Goal: Task Accomplishment & Management: Complete application form

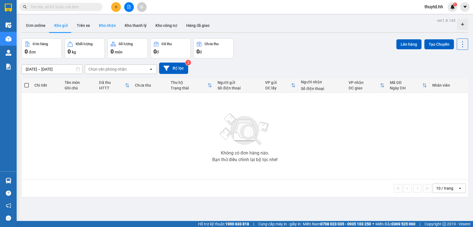
click at [105, 25] on button "Kho nhận" at bounding box center [107, 25] width 26 height 13
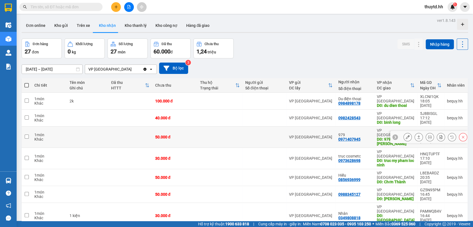
scroll to position [27, 0]
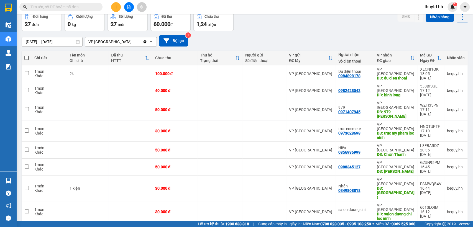
click at [435, 198] on span "100 / trang" at bounding box center [442, 196] width 20 height 6
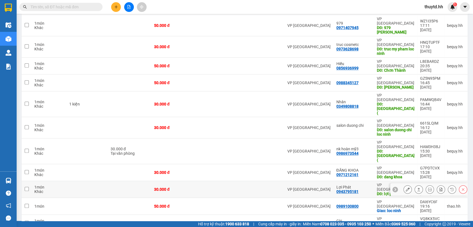
scroll to position [0, 0]
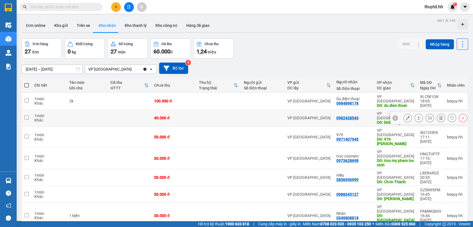
click at [406, 116] on icon at bounding box center [408, 118] width 4 height 4
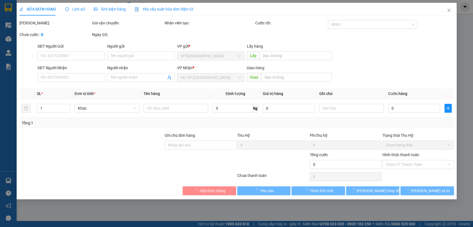
type input "0982428543"
type input "binh long"
type input "40.000"
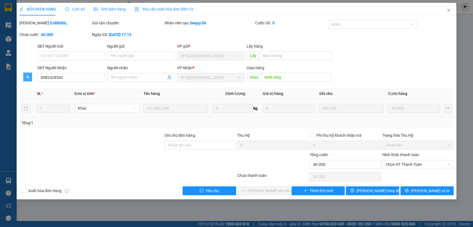
click at [27, 75] on icon "plus" at bounding box center [27, 77] width 4 height 4
click at [39, 96] on span "Chuyển hoàn" at bounding box center [38, 97] width 23 height 6
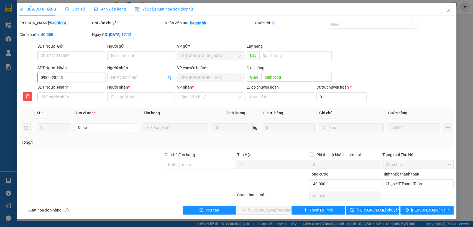
click at [59, 76] on input "0982428543" at bounding box center [71, 77] width 68 height 9
paste input "0982428543"
type input "0982428543"
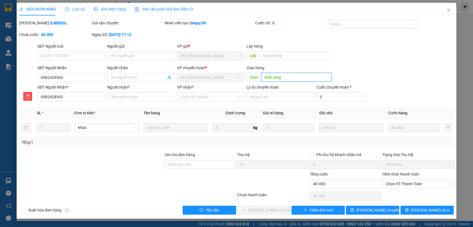
click at [273, 76] on input "binh long" at bounding box center [296, 77] width 70 height 9
paste input "binh long"
type input "binh long"
click at [217, 97] on input "VP nhận *" at bounding box center [208, 97] width 57 height 8
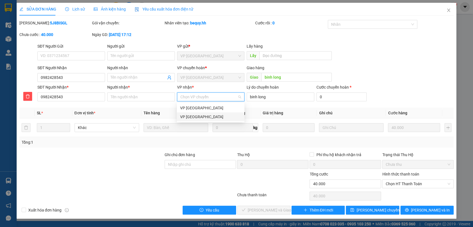
click at [210, 117] on div "VP [GEOGRAPHIC_DATA]" at bounding box center [210, 117] width 61 height 6
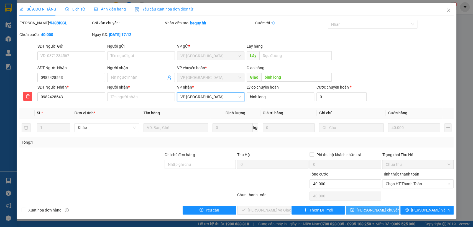
click at [372, 211] on span "Lưu chuyển hoàn" at bounding box center [382, 210] width 53 height 6
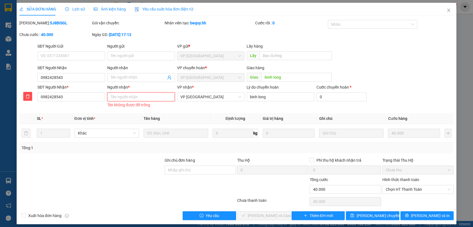
click at [154, 96] on input "Người nhận *" at bounding box center [141, 97] width 68 height 9
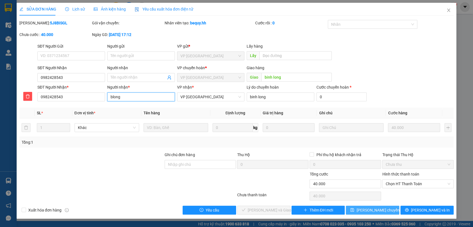
type input "blong"
click at [359, 211] on button "Lưu chuyển hoàn" at bounding box center [372, 210] width 53 height 9
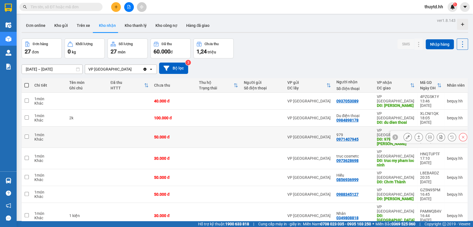
click at [406, 135] on icon at bounding box center [408, 137] width 4 height 4
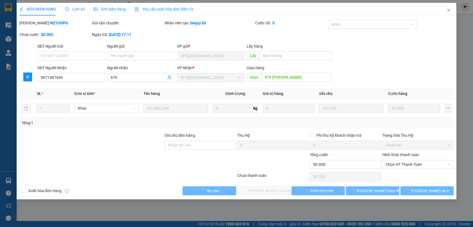
type input "0971407945"
type input "979"
type input "979 minh hung"
type input "50.000"
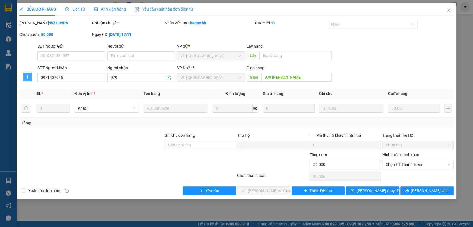
click at [27, 76] on icon "plus" at bounding box center [27, 77] width 4 height 4
click at [41, 97] on span "Chuyển hoàn" at bounding box center [38, 97] width 23 height 6
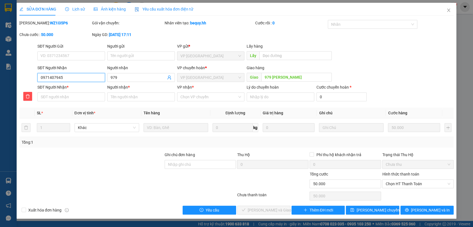
click at [54, 77] on input "0971407945" at bounding box center [71, 77] width 68 height 9
drag, startPoint x: 54, startPoint y: 77, endPoint x: 45, endPoint y: 77, distance: 8.3
click at [45, 77] on input "0971407945" at bounding box center [71, 77] width 68 height 9
paste input "0971407945"
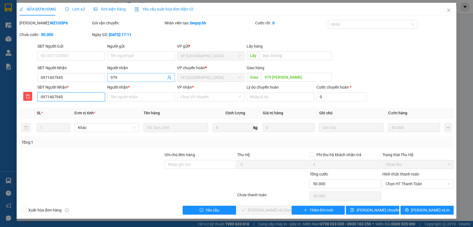
type input "0971407945"
click at [116, 78] on input "979" at bounding box center [138, 78] width 55 height 6
paste input "979"
type input "979"
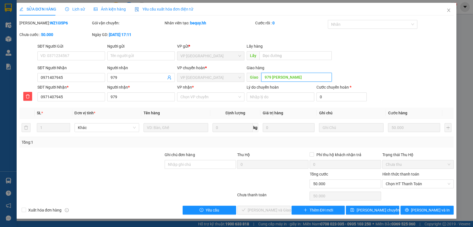
click at [266, 78] on input "979 minh hung" at bounding box center [296, 77] width 70 height 9
click at [215, 99] on input "VP nhận *" at bounding box center [208, 97] width 57 height 8
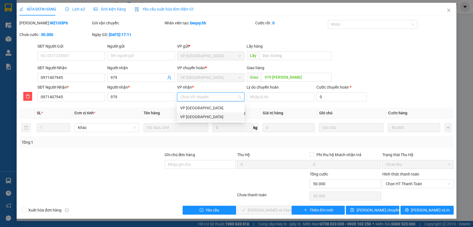
click at [199, 118] on div "VP [GEOGRAPHIC_DATA]" at bounding box center [210, 117] width 61 height 6
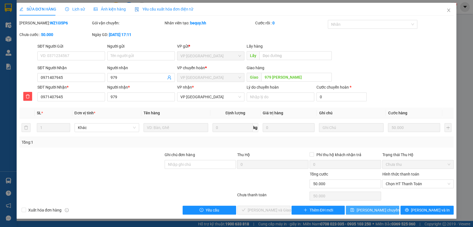
click at [361, 210] on span "Lưu chuyển hoàn" at bounding box center [382, 210] width 53 height 6
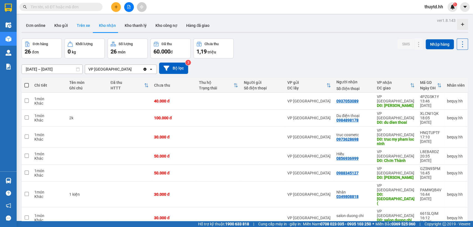
click at [85, 25] on button "Trên xe" at bounding box center [83, 25] width 22 height 13
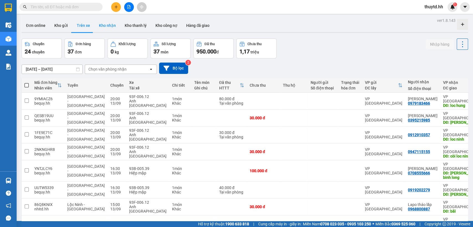
click at [111, 26] on button "Kho nhận" at bounding box center [107, 25] width 26 height 13
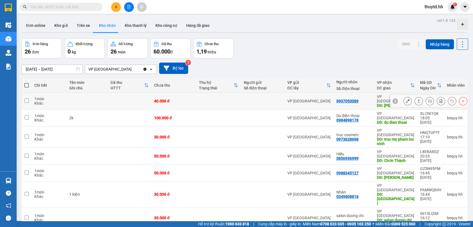
click at [404, 96] on button at bounding box center [408, 101] width 8 height 10
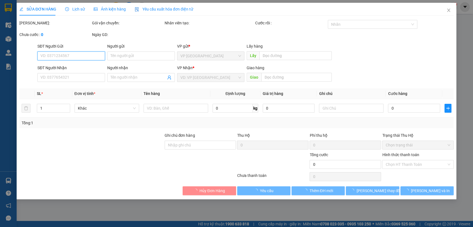
type input "0937053089"
type input "thanh luong"
type input "40.000"
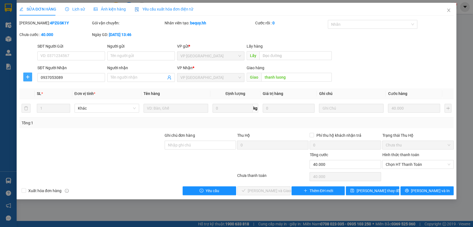
click at [26, 74] on button "button" at bounding box center [27, 77] width 9 height 9
click at [33, 98] on span "Chuyển hoàn" at bounding box center [38, 97] width 23 height 6
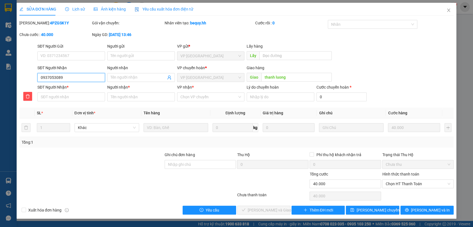
drag, startPoint x: 52, startPoint y: 76, endPoint x: 49, endPoint y: 76, distance: 3.1
click at [49, 76] on input "0937053089" at bounding box center [71, 77] width 68 height 9
paste input "0937053089"
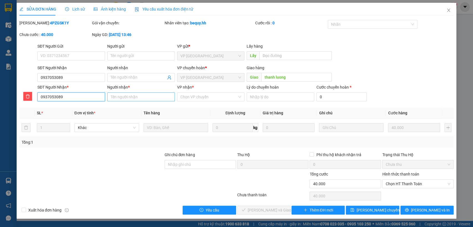
type input "0937053089"
click at [139, 95] on input "Người nhận *" at bounding box center [141, 97] width 68 height 9
type input "thanh luong"
drag, startPoint x: 223, startPoint y: 98, endPoint x: 221, endPoint y: 101, distance: 3.8
click at [222, 98] on input "VP nhận *" at bounding box center [208, 97] width 57 height 8
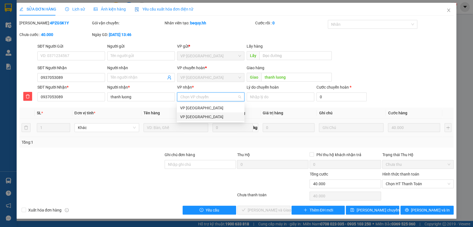
click at [211, 118] on div "VP [GEOGRAPHIC_DATA]" at bounding box center [210, 117] width 61 height 6
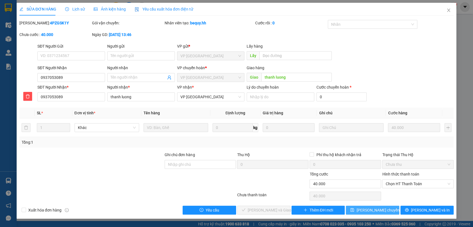
click at [368, 209] on span "Lưu chuyển hoàn" at bounding box center [382, 210] width 53 height 6
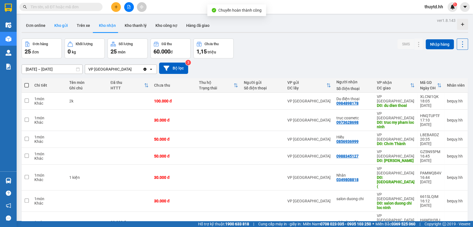
click at [63, 25] on button "Kho gửi" at bounding box center [61, 25] width 22 height 13
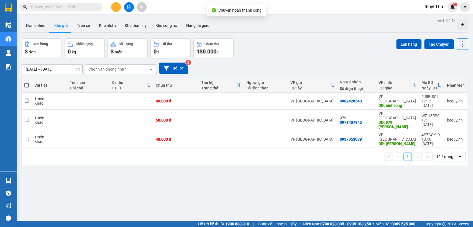
drag, startPoint x: 26, startPoint y: 85, endPoint x: 36, endPoint y: 81, distance: 10.5
click at [29, 83] on th at bounding box center [27, 85] width 10 height 15
click at [398, 44] on button "Lên hàng" at bounding box center [408, 44] width 25 height 10
click at [27, 85] on span at bounding box center [26, 85] width 4 height 4
click at [27, 83] on input "checkbox" at bounding box center [27, 83] width 0 height 0
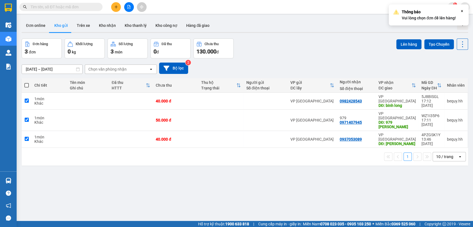
checkbox input "true"
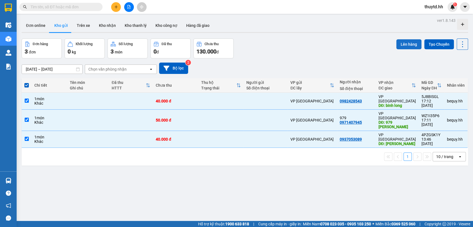
click at [402, 44] on button "Lên hàng" at bounding box center [408, 44] width 25 height 10
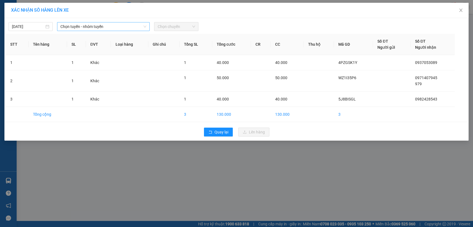
click at [114, 26] on span "Chọn tuyến - nhóm tuyến" at bounding box center [103, 26] width 86 height 8
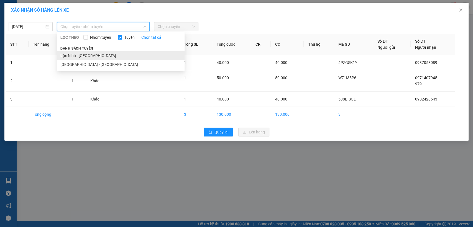
click at [101, 55] on li "Lộc Ninh - [GEOGRAPHIC_DATA]" at bounding box center [120, 55] width 127 height 9
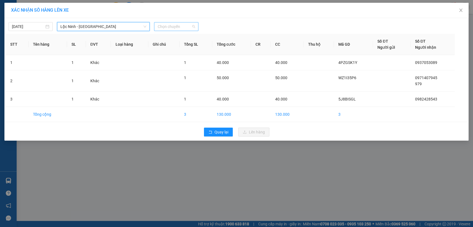
drag, startPoint x: 192, startPoint y: 25, endPoint x: 188, endPoint y: 28, distance: 5.1
click at [192, 25] on span "Chọn chuyến" at bounding box center [175, 26] width 37 height 8
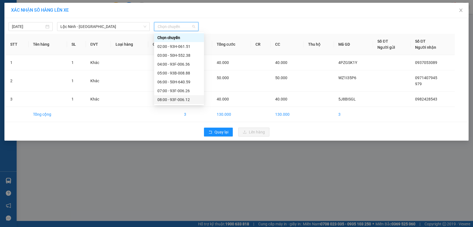
click at [187, 99] on div "08:00 - 93F-006.12" at bounding box center [178, 100] width 43 height 6
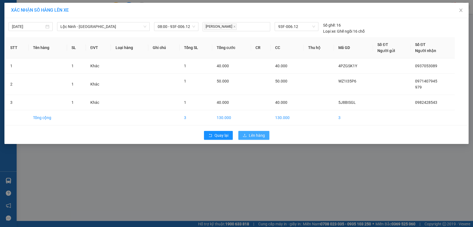
click at [256, 133] on span "Lên hàng" at bounding box center [257, 135] width 16 height 6
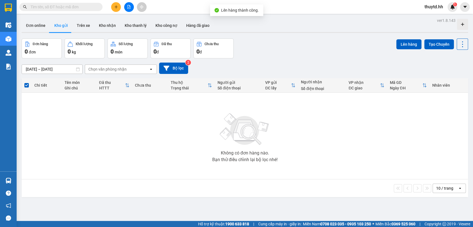
click at [115, 6] on icon "plus" at bounding box center [116, 7] width 4 height 4
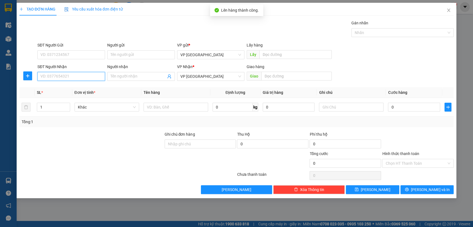
click at [87, 77] on input "SĐT Người Nhận" at bounding box center [71, 76] width 68 height 9
type input "0819003391"
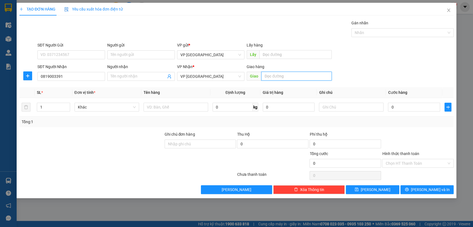
click at [272, 76] on input "text" at bounding box center [296, 76] width 70 height 9
type input "chon thanh"
click at [398, 105] on input "0" at bounding box center [414, 107] width 52 height 9
click at [390, 106] on input "0" at bounding box center [414, 107] width 52 height 9
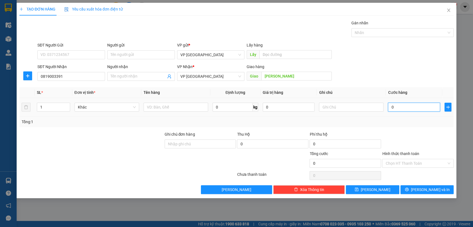
type input "3"
type input "30"
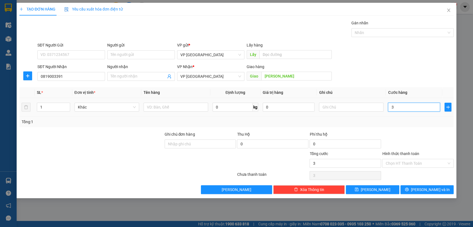
type input "30"
type input "300"
type input "3.000"
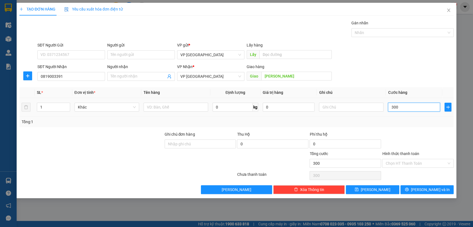
type input "3.000"
type input "30.000"
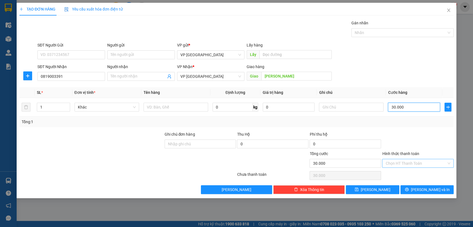
type input "30.000"
drag, startPoint x: 443, startPoint y: 163, endPoint x: 434, endPoint y: 167, distance: 9.3
click at [442, 163] on input "Hình thức thanh toán" at bounding box center [415, 163] width 61 height 8
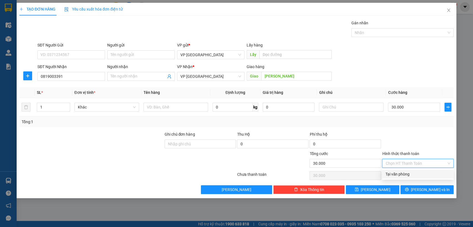
click at [415, 173] on div "Tại văn phòng" at bounding box center [417, 174] width 65 height 6
type input "0"
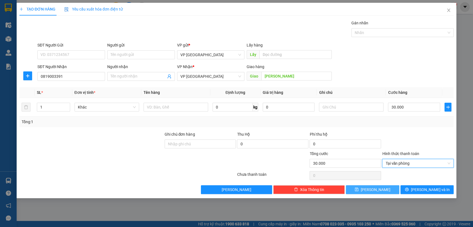
drag, startPoint x: 386, startPoint y: 188, endPoint x: 378, endPoint y: 183, distance: 9.6
click at [385, 188] on button "[PERSON_NAME]" at bounding box center [372, 189] width 53 height 9
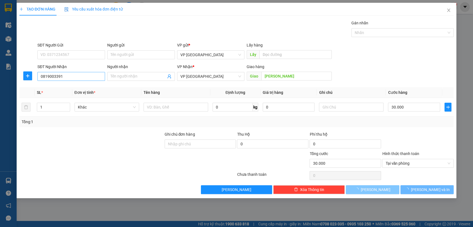
type input "0"
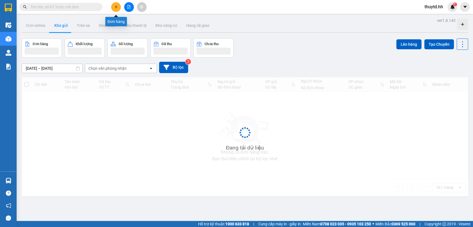
click at [119, 6] on button at bounding box center [116, 7] width 10 height 10
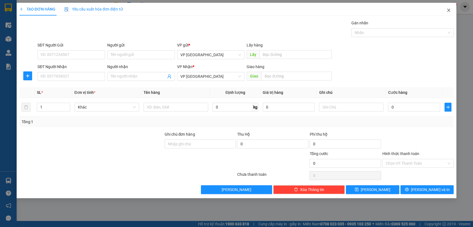
click at [448, 8] on icon "close" at bounding box center [448, 10] width 4 height 4
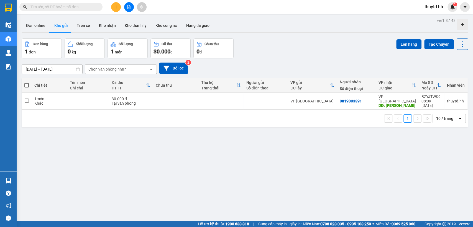
click at [441, 5] on span "thuytd.hh" at bounding box center [433, 6] width 27 height 7
click at [436, 17] on span "Đăng xuất" at bounding box center [439, 17] width 23 height 6
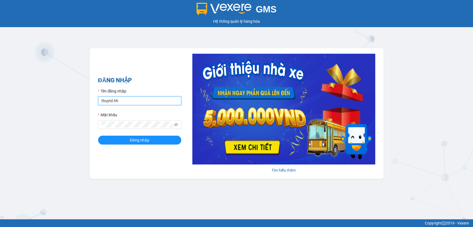
click at [144, 99] on input "thuytd.hh" at bounding box center [139, 100] width 83 height 9
type input "bequy.hh"
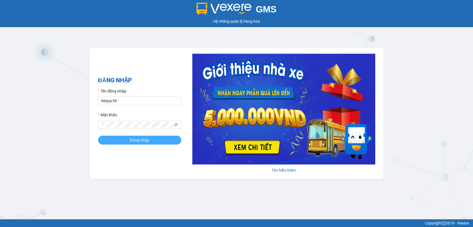
click at [132, 137] on span "Đăng nhập" at bounding box center [139, 140] width 19 height 6
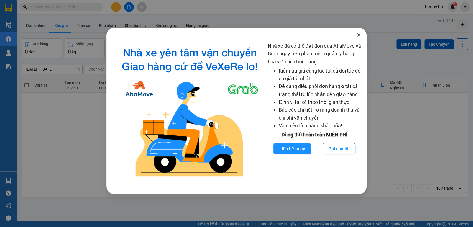
click at [358, 32] on span "Close" at bounding box center [359, 36] width 16 height 16
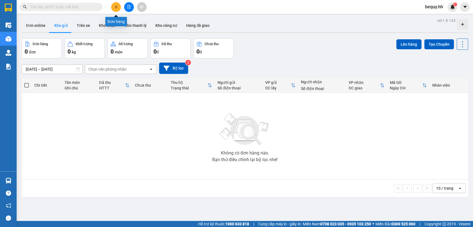
click at [115, 5] on icon "plus" at bounding box center [116, 7] width 4 height 4
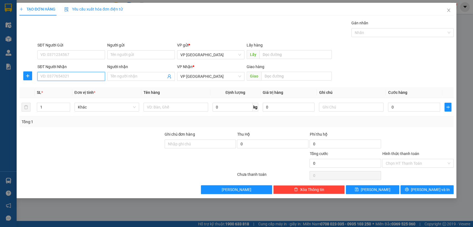
click at [81, 75] on input "SĐT Người Nhận" at bounding box center [71, 76] width 68 height 9
type input "0961617071"
click at [89, 87] on div "0961617071 - [PERSON_NAME]" at bounding box center [71, 88] width 61 height 6
type input "[PERSON_NAME]"
type input "ben cat"
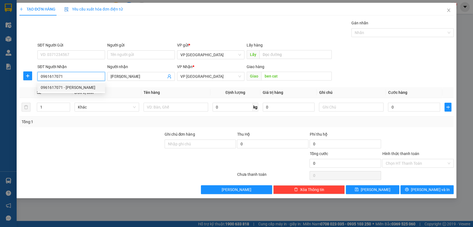
type input "50.000"
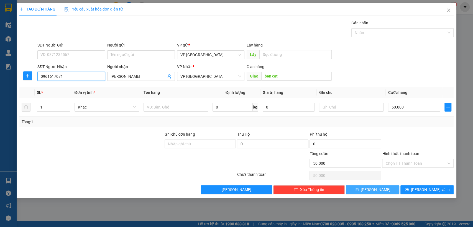
type input "0961617071"
click at [371, 189] on button "[PERSON_NAME]" at bounding box center [372, 189] width 53 height 9
type input "0"
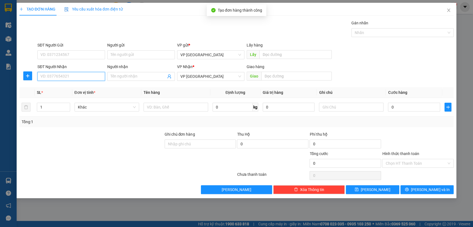
click at [78, 77] on input "SĐT Người Nhận" at bounding box center [71, 76] width 68 height 9
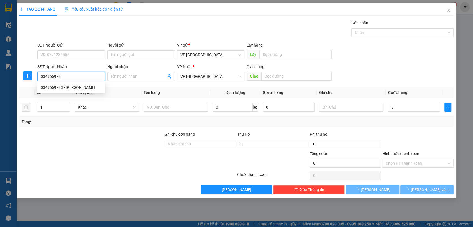
type input "0349669733"
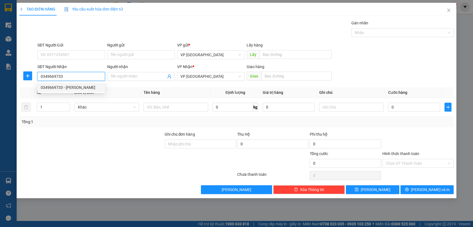
click at [79, 85] on div "0349669733 - [PERSON_NAME]" at bounding box center [71, 88] width 61 height 6
type input "[PERSON_NAME]"
type input "Bình Long"
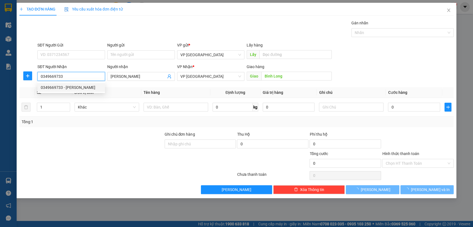
type input "40.000"
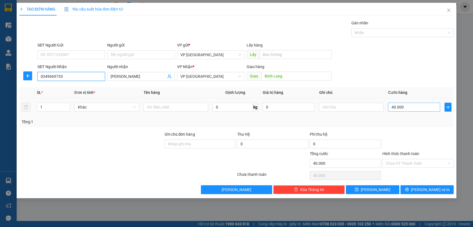
type input "0349669733"
click at [399, 106] on input "40.000" at bounding box center [414, 107] width 52 height 9
type input "5"
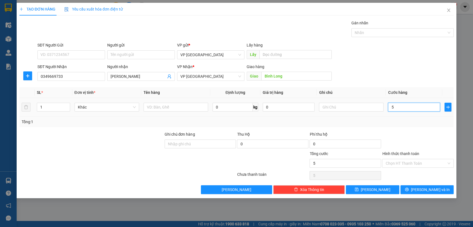
type input "50"
type input "500"
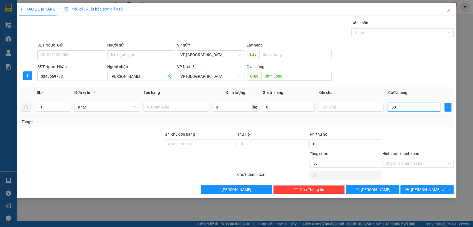
type input "500"
type input "5.000"
type input "50.000"
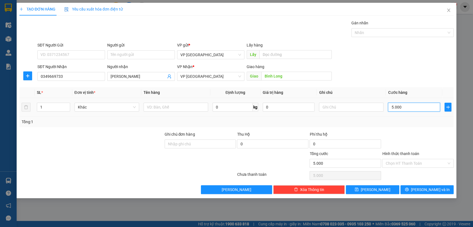
type input "50.000"
click at [381, 189] on button "[PERSON_NAME]" at bounding box center [372, 189] width 53 height 9
type input "0"
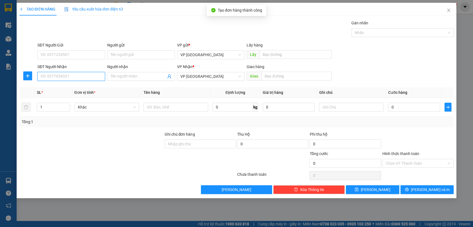
click at [79, 78] on input "SĐT Người Nhận" at bounding box center [71, 76] width 68 height 9
click at [69, 77] on input "SĐT Người Nhận" at bounding box center [71, 76] width 68 height 9
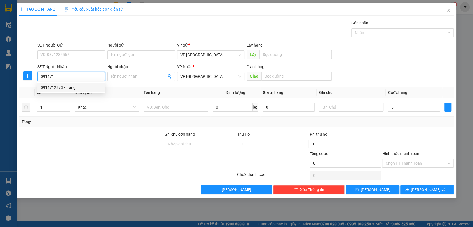
click at [70, 89] on div "0914712373 - Trang" at bounding box center [71, 88] width 61 height 6
type input "0914712373"
type input "Trang"
type input "Bến Cát"
type input "30.000"
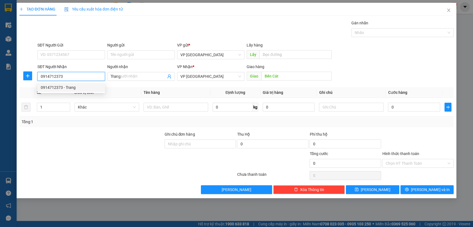
type input "30.000"
type input "0914712373"
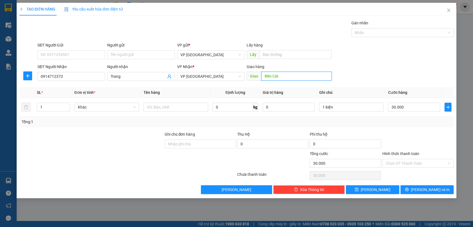
click at [284, 76] on input "Bến Cát" at bounding box center [296, 76] width 70 height 9
type input "KDT THINH GIA"
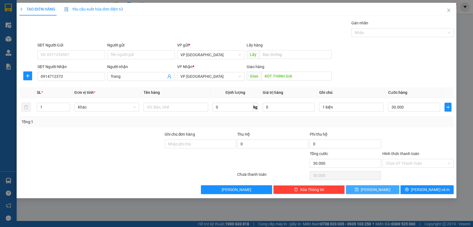
drag, startPoint x: 376, startPoint y: 190, endPoint x: 385, endPoint y: 149, distance: 42.4
click at [376, 189] on span "[PERSON_NAME]" at bounding box center [376, 190] width 30 height 6
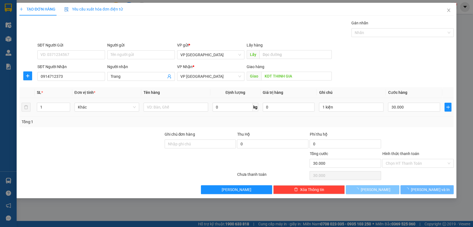
type input "0"
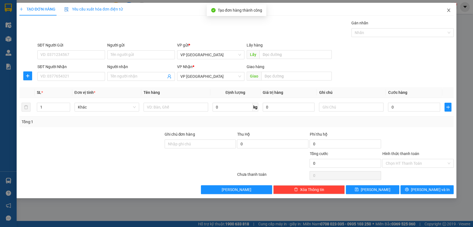
click at [446, 10] on span "Close" at bounding box center [449, 11] width 16 height 16
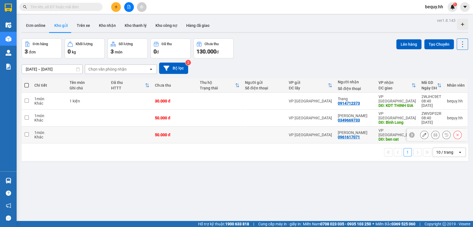
click at [27, 132] on input "checkbox" at bounding box center [27, 134] width 4 height 4
checkbox input "true"
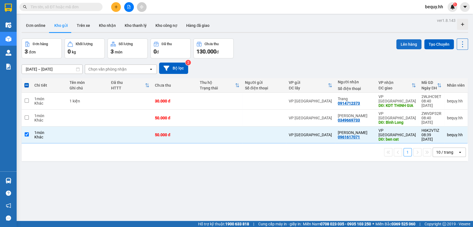
click at [409, 42] on button "Lên hàng" at bounding box center [408, 44] width 25 height 10
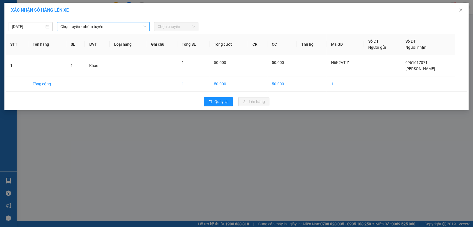
click at [93, 27] on span "Chọn tuyến - nhóm tuyến" at bounding box center [103, 26] width 86 height 8
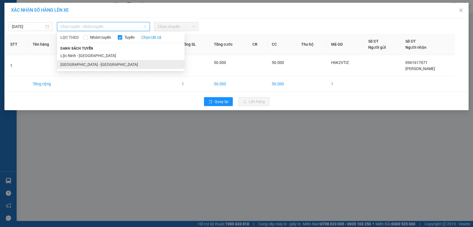
click at [92, 65] on li "[GEOGRAPHIC_DATA] - [GEOGRAPHIC_DATA]" at bounding box center [120, 64] width 127 height 9
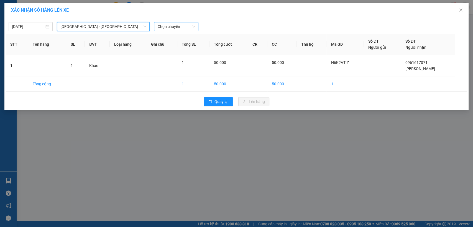
click at [164, 27] on span "Chọn chuyến" at bounding box center [175, 26] width 37 height 8
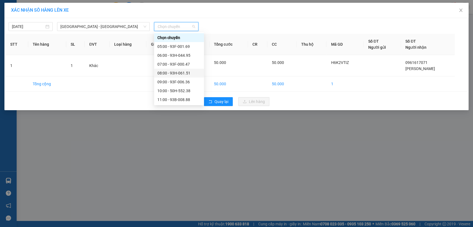
click at [175, 72] on div "08:00 - 93H-061.51" at bounding box center [178, 73] width 43 height 6
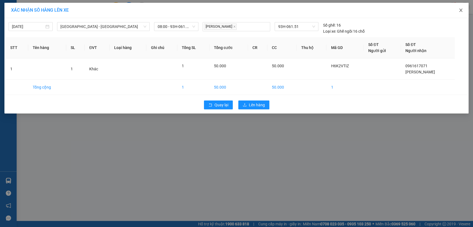
click at [459, 11] on icon "close" at bounding box center [461, 10] width 4 height 4
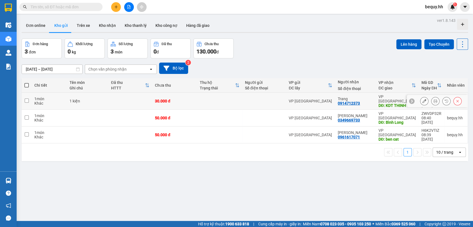
click at [26, 100] on input "checkbox" at bounding box center [27, 101] width 4 height 4
checkbox input "true"
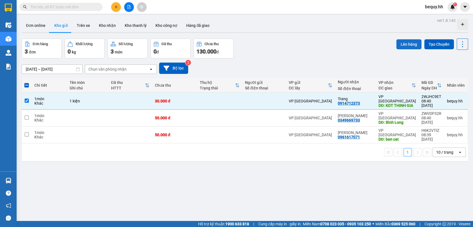
click at [398, 42] on button "Lên hàng" at bounding box center [408, 44] width 25 height 10
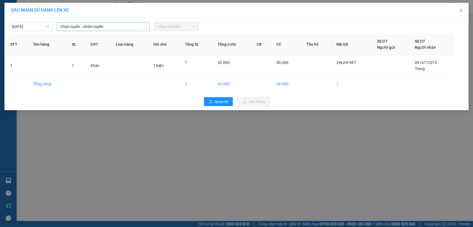
click at [99, 26] on span "Chọn tuyến - nhóm tuyến" at bounding box center [103, 26] width 86 height 8
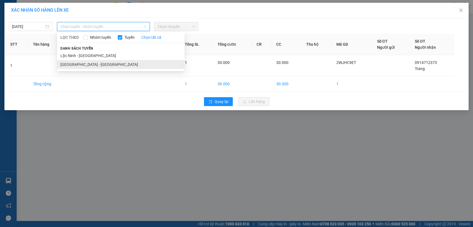
click at [114, 65] on li "[GEOGRAPHIC_DATA] - [GEOGRAPHIC_DATA]" at bounding box center [120, 64] width 127 height 9
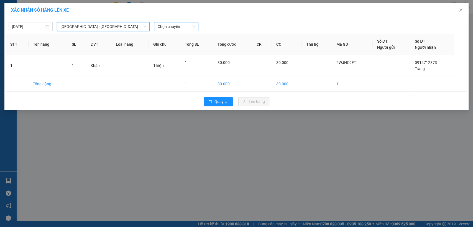
click at [170, 26] on span "Chọn chuyến" at bounding box center [175, 26] width 37 height 8
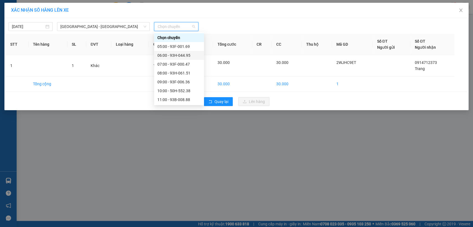
click at [180, 55] on div "06:00 - 93H-044.95" at bounding box center [178, 55] width 43 height 6
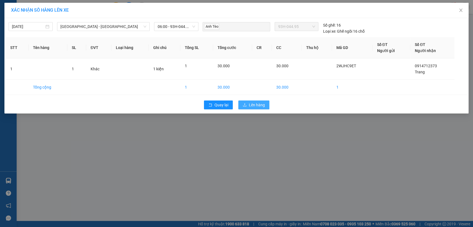
click at [254, 104] on span "Lên hàng" at bounding box center [257, 105] width 16 height 6
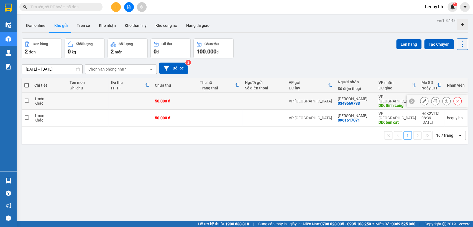
click at [28, 99] on input "checkbox" at bounding box center [27, 101] width 4 height 4
checkbox input "true"
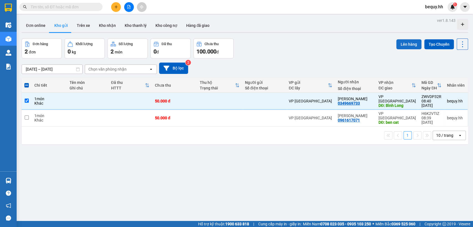
click at [404, 43] on button "Lên hàng" at bounding box center [408, 44] width 25 height 10
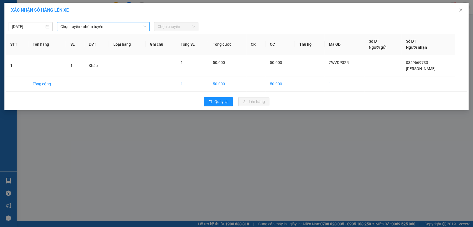
click at [122, 27] on span "Chọn tuyến - nhóm tuyến" at bounding box center [103, 26] width 86 height 8
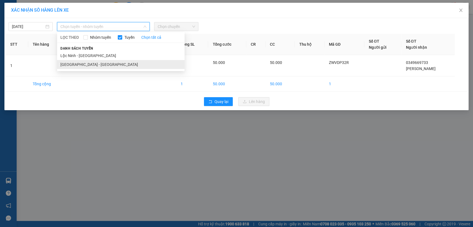
click at [94, 66] on li "[GEOGRAPHIC_DATA] - [GEOGRAPHIC_DATA]" at bounding box center [120, 64] width 127 height 9
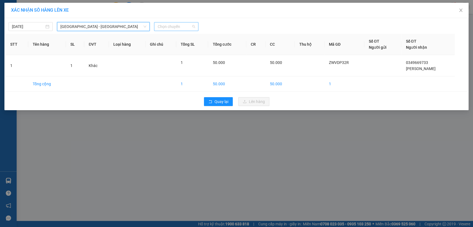
click at [180, 27] on span "Chọn chuyến" at bounding box center [175, 26] width 37 height 8
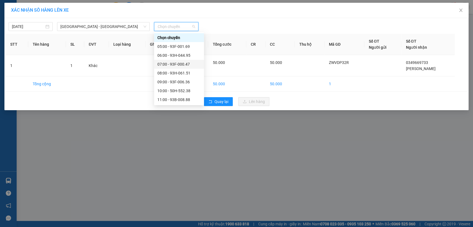
click at [177, 62] on div "07:00 - 93F-000.47" at bounding box center [178, 64] width 43 height 6
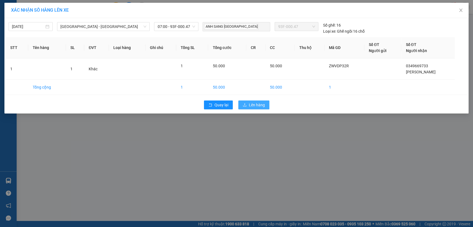
click at [248, 102] on button "Lên hàng" at bounding box center [253, 105] width 31 height 9
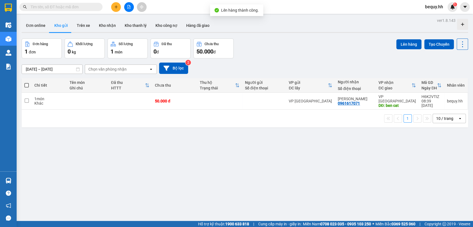
click at [25, 83] on span at bounding box center [26, 85] width 4 height 4
click at [27, 83] on input "checkbox" at bounding box center [27, 83] width 0 height 0
checkbox input "true"
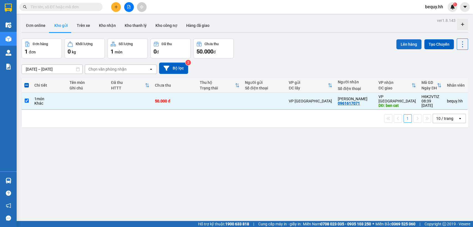
click at [403, 42] on button "Lên hàng" at bounding box center [408, 44] width 25 height 10
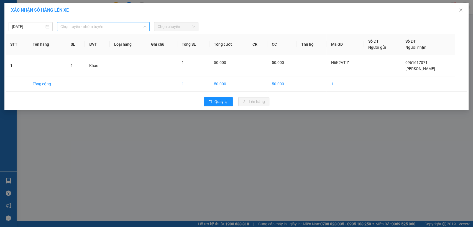
click at [96, 27] on span "Chọn tuyến - nhóm tuyến" at bounding box center [103, 26] width 86 height 8
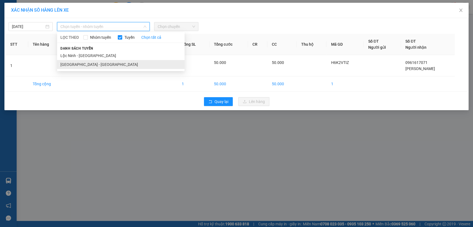
click at [92, 63] on li "[GEOGRAPHIC_DATA] - [GEOGRAPHIC_DATA]" at bounding box center [120, 64] width 127 height 9
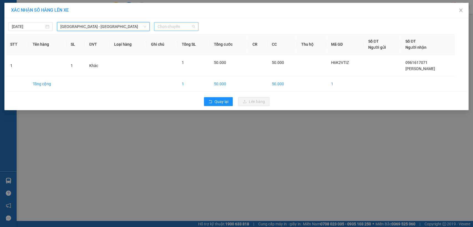
click at [171, 27] on span "Chọn chuyến" at bounding box center [175, 26] width 37 height 8
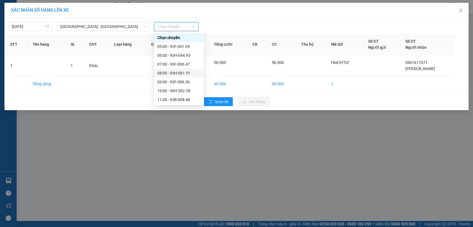
click at [186, 72] on div "08:00 - 93H-061.51" at bounding box center [178, 73] width 43 height 6
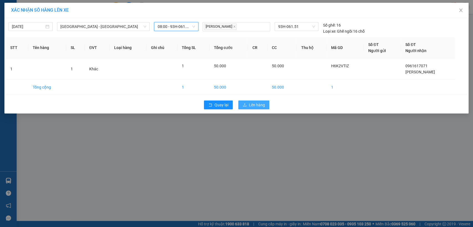
click at [263, 103] on span "Lên hàng" at bounding box center [257, 105] width 16 height 6
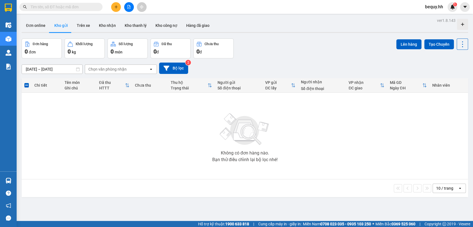
click at [434, 7] on span "bequy.hh" at bounding box center [434, 6] width 27 height 7
click at [433, 19] on span "Đăng xuất" at bounding box center [440, 17] width 23 height 6
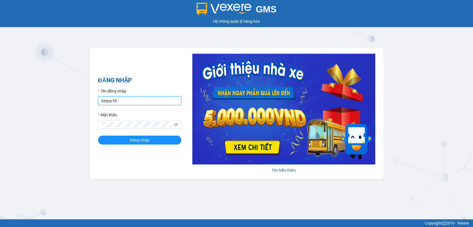
drag, startPoint x: 173, startPoint y: 99, endPoint x: 171, endPoint y: 100, distance: 2.9
click at [173, 99] on input "bequy.hh" at bounding box center [139, 100] width 83 height 9
type input "quyhh.hh"
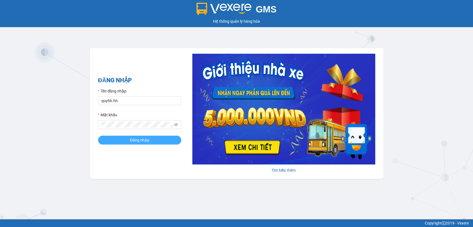
click at [153, 140] on button "Đăng nhập" at bounding box center [139, 140] width 83 height 9
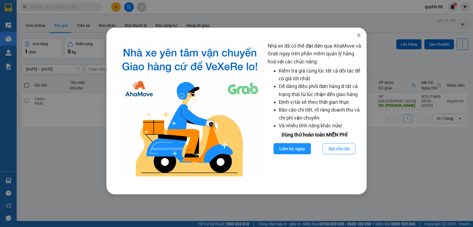
click at [361, 34] on span "Close" at bounding box center [359, 36] width 16 height 16
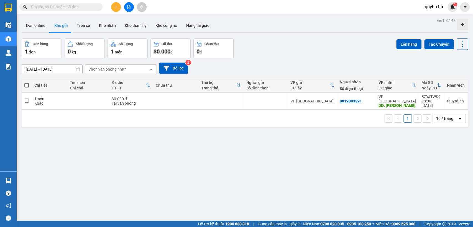
click at [27, 84] on span at bounding box center [26, 85] width 4 height 4
click at [27, 83] on input "checkbox" at bounding box center [27, 83] width 0 height 0
checkbox input "true"
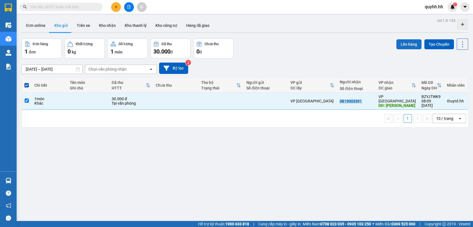
click at [401, 44] on button "Lên hàng" at bounding box center [408, 44] width 25 height 10
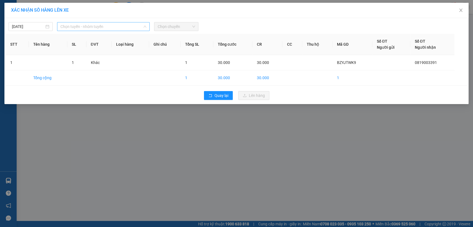
click at [102, 27] on span "Chọn tuyến - nhóm tuyến" at bounding box center [103, 26] width 86 height 8
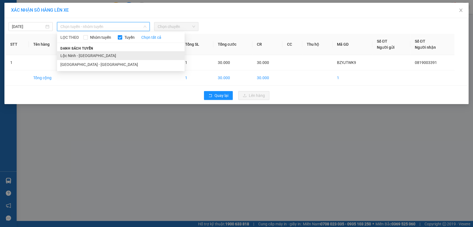
click at [95, 57] on li "Lộc Ninh - [GEOGRAPHIC_DATA]" at bounding box center [120, 55] width 127 height 9
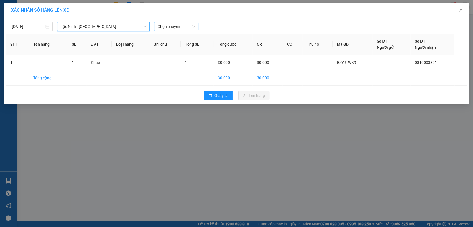
click at [168, 25] on span "Chọn chuyến" at bounding box center [175, 26] width 37 height 8
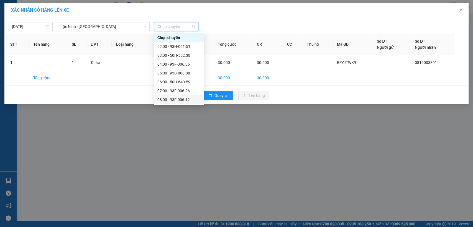
click at [169, 99] on div "08:00 - 93F-006.12" at bounding box center [178, 100] width 43 height 6
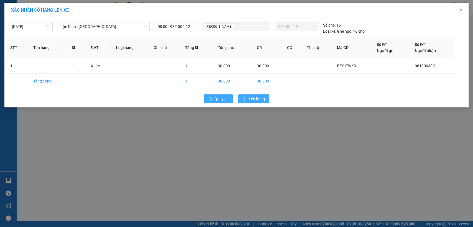
drag, startPoint x: 250, startPoint y: 98, endPoint x: 224, endPoint y: 94, distance: 26.9
click at [250, 98] on span "Lên hàng" at bounding box center [257, 99] width 16 height 6
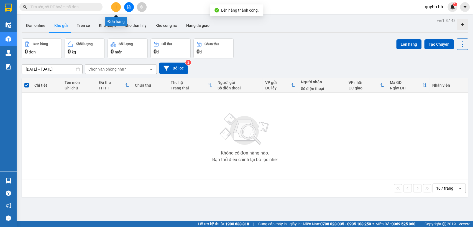
click at [118, 8] on button at bounding box center [116, 7] width 10 height 10
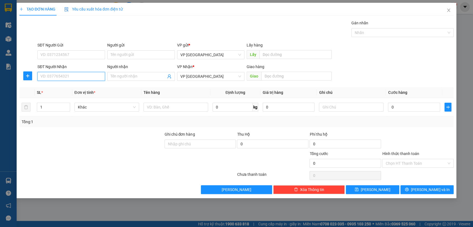
click at [84, 78] on input "SĐT Người Nhận" at bounding box center [71, 76] width 68 height 9
click at [85, 76] on input "SĐT Người Nhận" at bounding box center [71, 76] width 68 height 9
click at [91, 76] on input "0343905310" at bounding box center [71, 76] width 68 height 9
type input "0343905310"
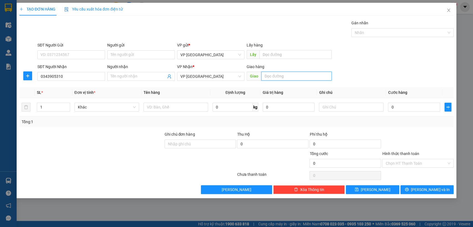
click at [297, 76] on input "text" at bounding box center [296, 76] width 70 height 9
type input "BEN VAN DON"
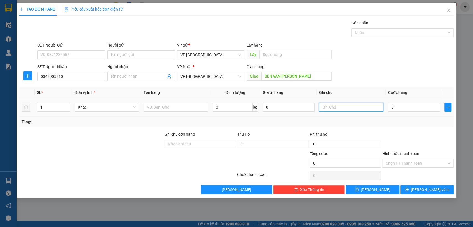
click at [346, 108] on input "text" at bounding box center [351, 107] width 65 height 9
type input "thung+ bich"
click at [414, 109] on input "0" at bounding box center [414, 107] width 52 height 9
type input "5"
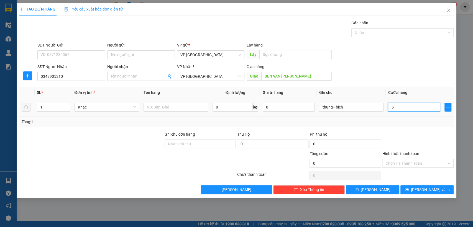
type input "5"
type input "50"
type input "500"
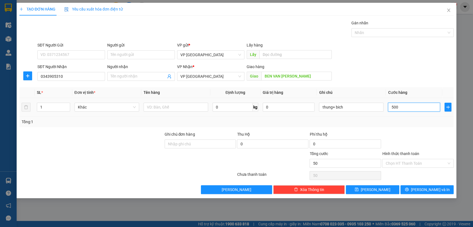
type input "500"
type input "5.000"
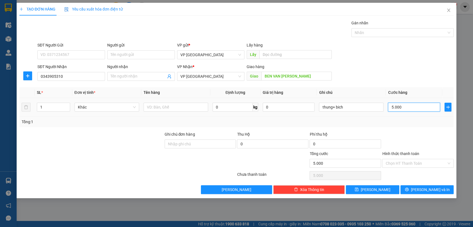
type input "50.000"
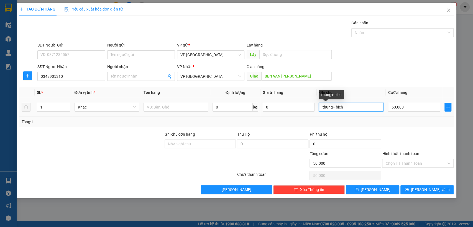
click at [353, 105] on input "thung+ bich" at bounding box center [351, 107] width 65 height 9
type input "thung+ bich rap gium tan noi"
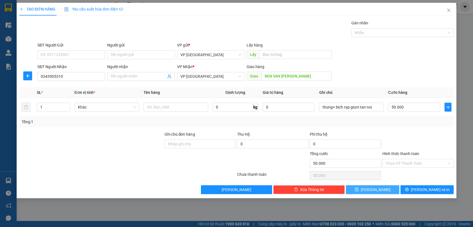
click at [380, 187] on button "[PERSON_NAME]" at bounding box center [372, 189] width 53 height 9
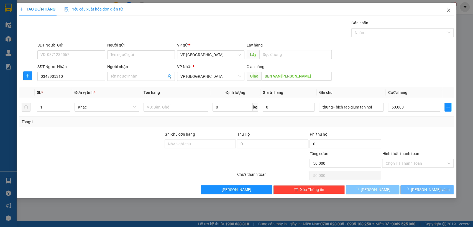
type input "0"
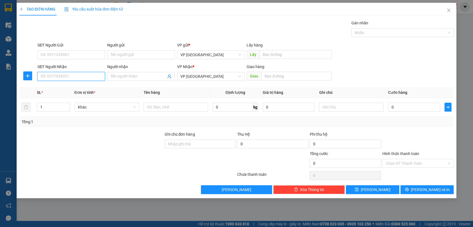
click at [82, 80] on input "SĐT Người Nhận" at bounding box center [71, 76] width 68 height 9
type input "0973225032"
click at [311, 73] on input "text" at bounding box center [296, 76] width 70 height 9
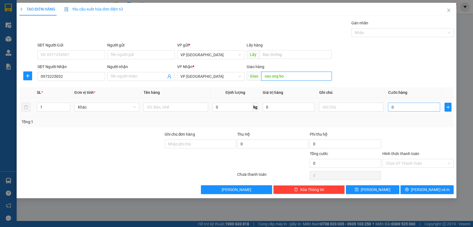
type input "cau ong bo"
click at [415, 105] on input "0" at bounding box center [414, 107] width 52 height 9
type input "5"
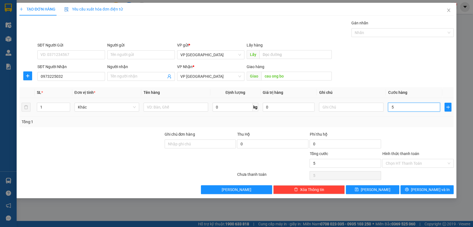
type input "50"
type input "500"
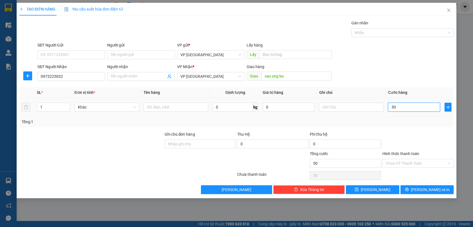
type input "500"
type input "5.000"
type input "50.000"
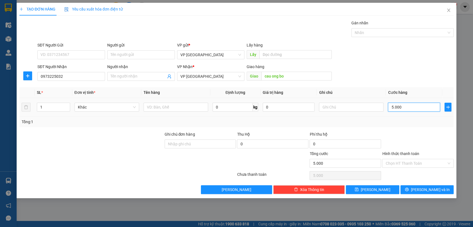
type input "50.000"
click at [383, 190] on button "[PERSON_NAME]" at bounding box center [372, 189] width 53 height 9
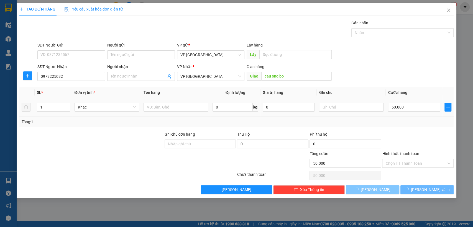
type input "0"
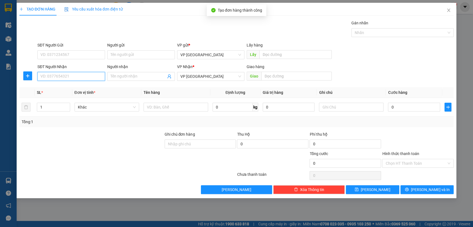
click at [89, 78] on input "SĐT Người Nhận" at bounding box center [71, 76] width 68 height 9
click at [90, 77] on input "SĐT Người Nhận" at bounding box center [71, 76] width 68 height 9
click at [90, 77] on input "0965850" at bounding box center [71, 76] width 68 height 9
type input "0965850675"
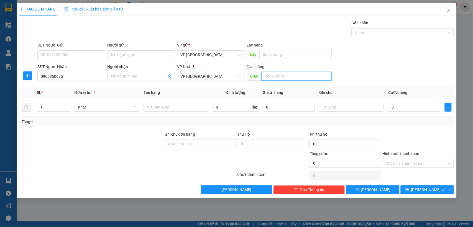
click at [282, 77] on input "text" at bounding box center [296, 76] width 70 height 9
type input "thu duc"
click at [341, 107] on input "text" at bounding box center [351, 107] width 65 height 9
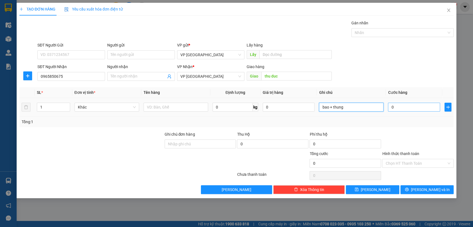
type input "bao + thung"
click at [399, 106] on input "0" at bounding box center [414, 107] width 52 height 9
type input "7"
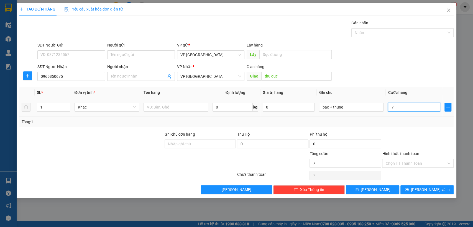
type input "70"
type input "700"
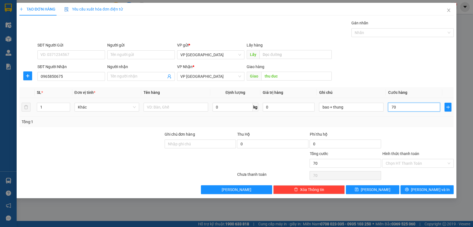
type input "700"
type input "7.000"
type input "70.000"
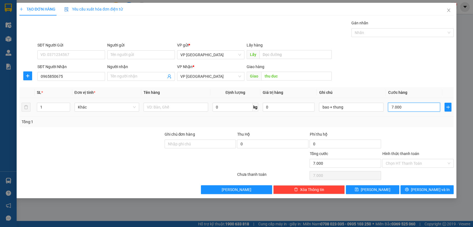
type input "70.000"
click at [416, 162] on input "Hình thức thanh toán" at bounding box center [415, 163] width 61 height 8
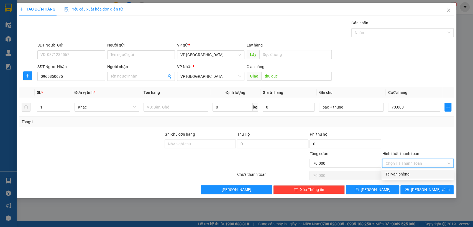
click at [406, 174] on div "Tại văn phòng" at bounding box center [417, 174] width 65 height 6
type input "0"
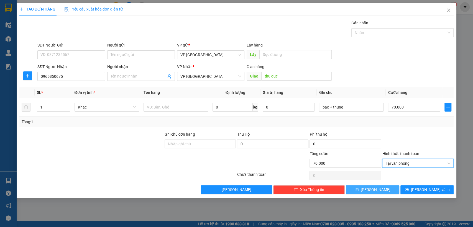
click at [387, 189] on button "[PERSON_NAME]" at bounding box center [372, 189] width 53 height 9
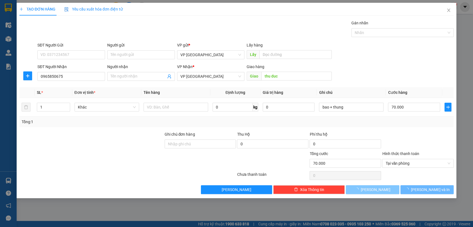
type input "0"
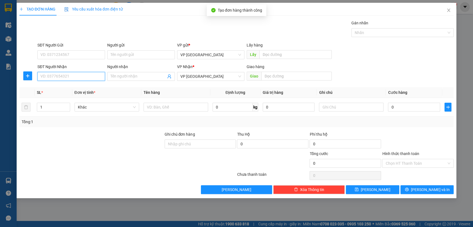
click at [59, 75] on input "SĐT Người Nhận" at bounding box center [71, 76] width 68 height 9
click at [99, 74] on input "SĐT Người Nhận" at bounding box center [71, 76] width 68 height 9
click at [92, 88] on div "0977014374" at bounding box center [71, 88] width 61 height 6
type input "0977014374"
type input "đai học luật"
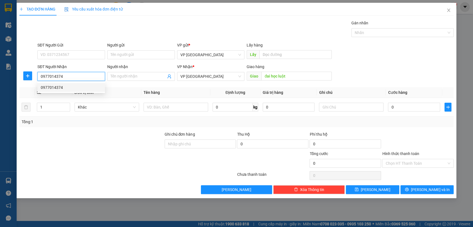
type input "50.000"
type input "0977014374"
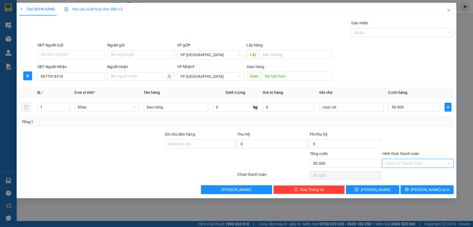
click at [421, 165] on input "Hình thức thanh toán" at bounding box center [415, 163] width 61 height 8
drag, startPoint x: 411, startPoint y: 173, endPoint x: 408, endPoint y: 177, distance: 4.6
click at [410, 174] on div "Tại văn phòng" at bounding box center [417, 174] width 65 height 6
type input "0"
click at [385, 188] on button "[PERSON_NAME]" at bounding box center [372, 189] width 53 height 9
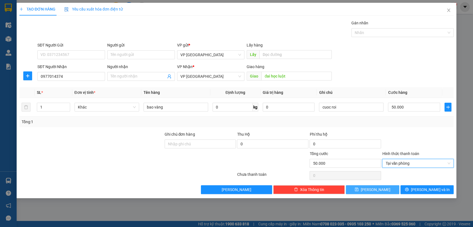
type input "0"
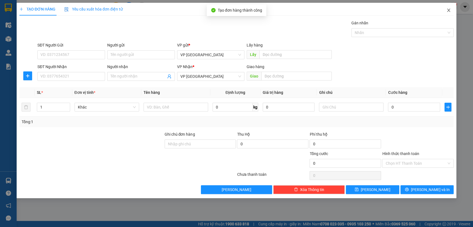
click at [447, 12] on icon "close" at bounding box center [448, 10] width 4 height 4
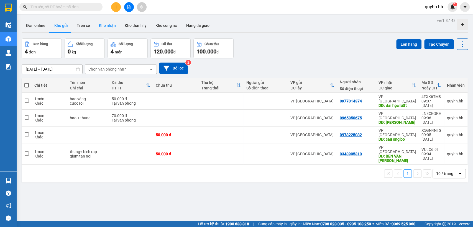
click at [104, 25] on button "Kho nhận" at bounding box center [107, 25] width 26 height 13
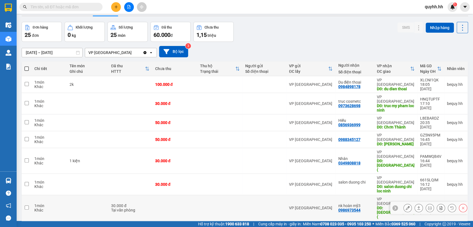
scroll to position [32, 0]
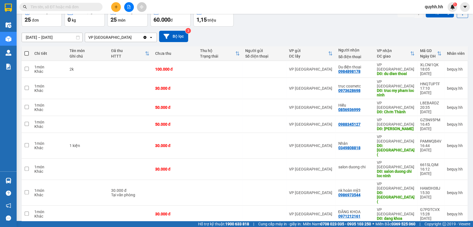
click at [439, 197] on span "100 / trang" at bounding box center [442, 196] width 20 height 6
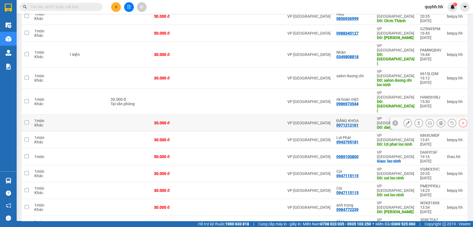
scroll to position [92, 0]
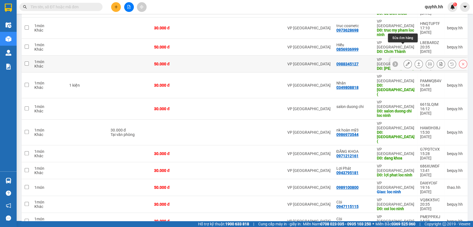
click at [406, 62] on icon at bounding box center [408, 64] width 4 height 4
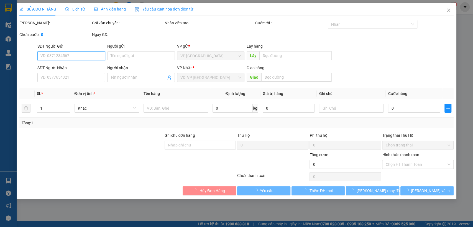
type input "0988345127"
type input "Hùng cường"
type input "50.000"
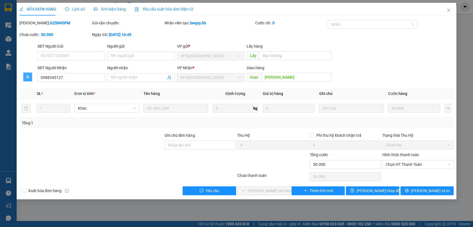
click at [28, 76] on icon "plus" at bounding box center [28, 77] width 0 height 4
click at [42, 95] on span "Chuyển hoàn" at bounding box center [38, 97] width 23 height 6
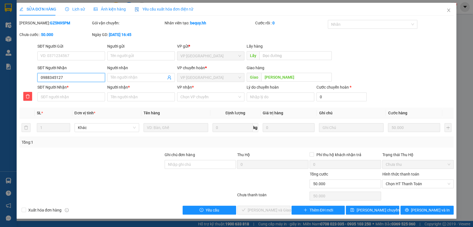
drag, startPoint x: 55, startPoint y: 76, endPoint x: 42, endPoint y: 76, distance: 13.0
click at [42, 76] on input "0988345127" at bounding box center [71, 77] width 68 height 9
click at [48, 76] on input "0988345127" at bounding box center [71, 77] width 68 height 9
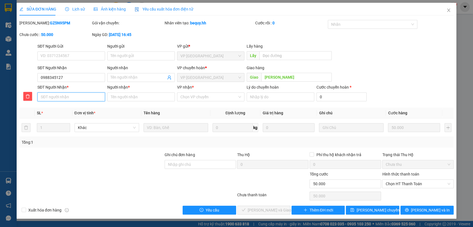
paste input "0988345127"
type input "0988345127"
click at [126, 96] on input "Người nhận *" at bounding box center [141, 97] width 68 height 9
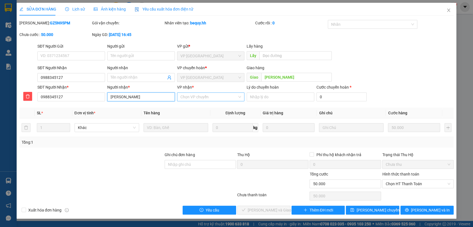
type input "hung cuong"
click at [225, 98] on input "VP nhận *" at bounding box center [208, 97] width 57 height 8
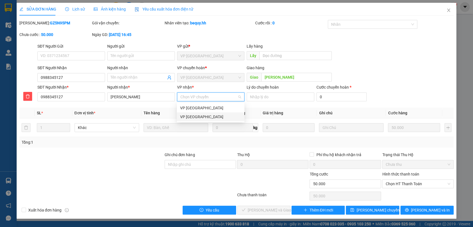
click at [212, 115] on div "VP [GEOGRAPHIC_DATA]" at bounding box center [210, 117] width 61 height 6
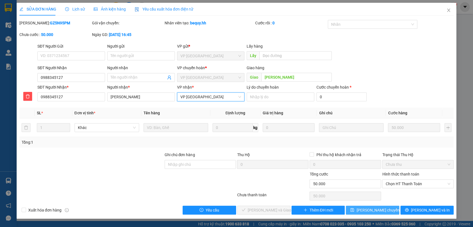
click at [369, 211] on span "Lưu chuyển hoàn" at bounding box center [382, 210] width 53 height 6
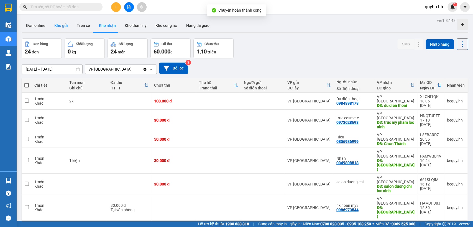
click at [59, 25] on button "Kho gửi" at bounding box center [61, 25] width 22 height 13
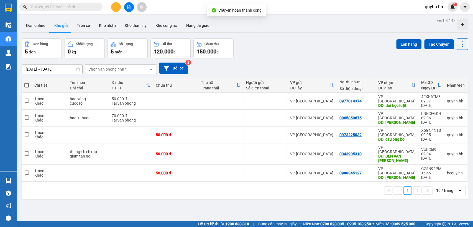
click at [25, 84] on span at bounding box center [26, 85] width 4 height 4
click at [27, 83] on input "checkbox" at bounding box center [27, 83] width 0 height 0
checkbox input "true"
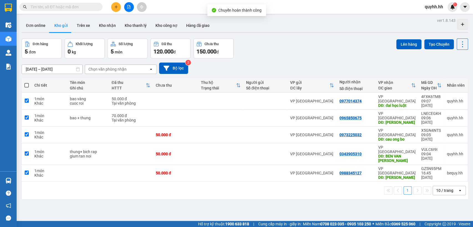
checkbox input "true"
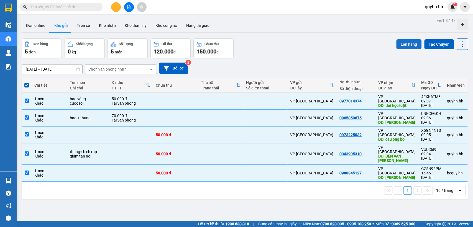
click at [405, 43] on button "Lên hàng" at bounding box center [408, 44] width 25 height 10
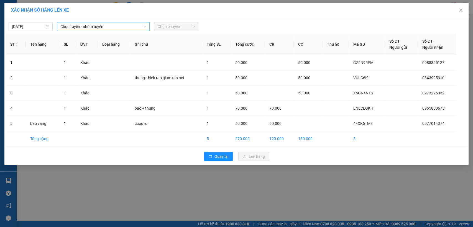
click at [96, 26] on span "Chọn tuyến - nhóm tuyến" at bounding box center [103, 26] width 86 height 8
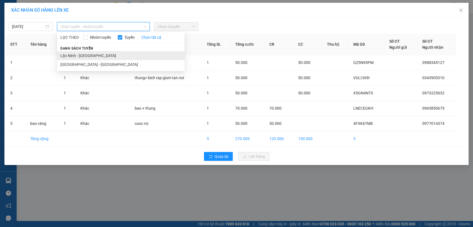
click at [86, 54] on li "Lộc Ninh - [GEOGRAPHIC_DATA]" at bounding box center [120, 55] width 127 height 9
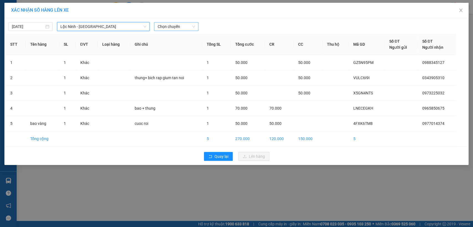
click at [171, 25] on span "Chọn chuyến" at bounding box center [175, 26] width 37 height 8
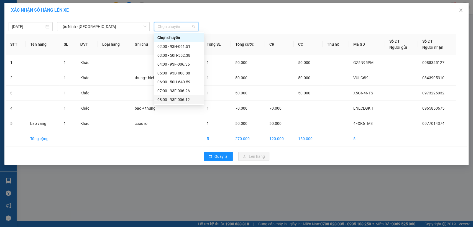
scroll to position [31, 0]
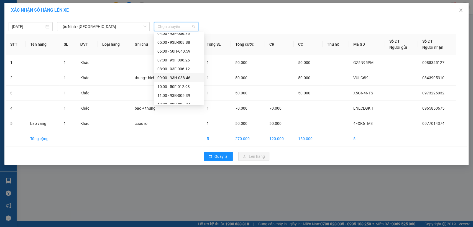
click at [171, 76] on div "09:00 - 93H-038.46" at bounding box center [178, 78] width 43 height 6
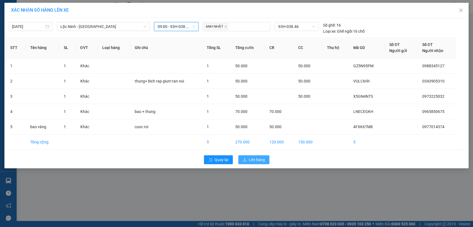
click at [253, 158] on span "Lên hàng" at bounding box center [257, 160] width 16 height 6
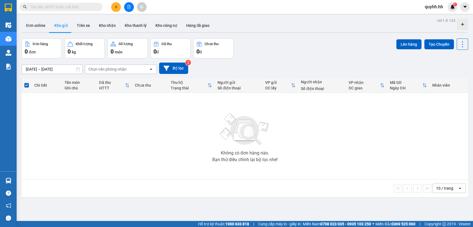
click at [117, 3] on button at bounding box center [116, 7] width 10 height 10
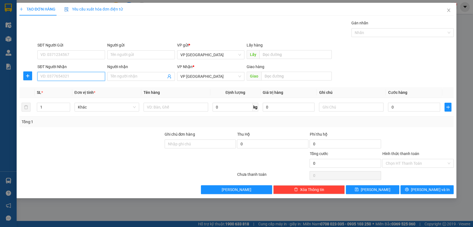
click at [89, 78] on input "SĐT Người Nhận" at bounding box center [71, 76] width 68 height 9
type input "0984712711"
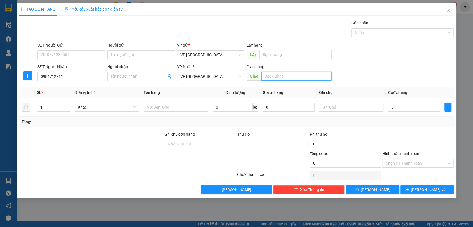
click at [273, 74] on input "text" at bounding box center [296, 76] width 70 height 9
type input "loc thai"
click at [448, 9] on icon "close" at bounding box center [448, 10] width 4 height 4
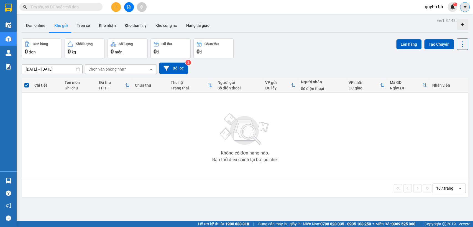
click at [465, 9] on icon "caret-down" at bounding box center [464, 6] width 5 height 5
click at [434, 7] on span "quyhh.hh" at bounding box center [433, 6] width 27 height 7
click at [434, 6] on span "quyhh.hh" at bounding box center [433, 6] width 27 height 7
click at [432, 7] on span "quyhh.hh" at bounding box center [433, 6] width 27 height 7
click at [432, 14] on span "Đăng xuất" at bounding box center [439, 17] width 23 height 6
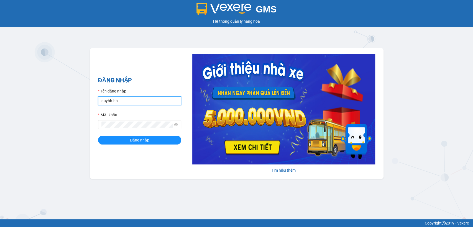
click at [131, 101] on input "quyhh.hh" at bounding box center [139, 100] width 83 height 9
type input "bequy.hh"
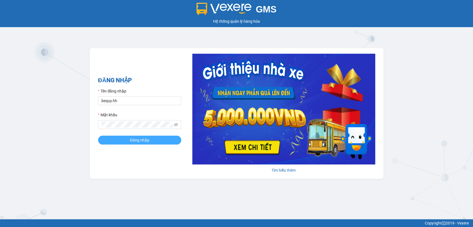
click at [122, 138] on button "Đăng nhập" at bounding box center [139, 140] width 83 height 9
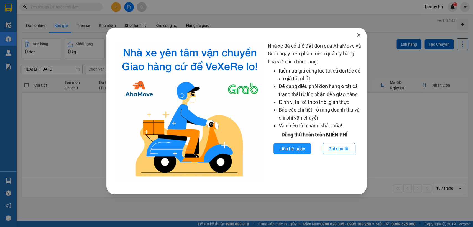
click at [359, 35] on icon "close" at bounding box center [358, 35] width 3 height 3
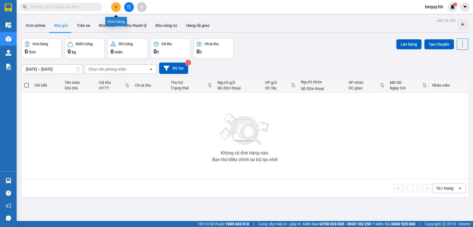
click at [116, 6] on icon "plus" at bounding box center [116, 7] width 4 height 4
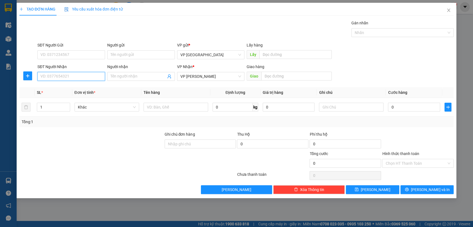
click at [88, 76] on input "SĐT Người Nhận" at bounding box center [71, 76] width 68 height 9
type input "0984712711"
click at [64, 89] on div "0984712711" at bounding box center [71, 88] width 61 height 6
type input "loc thai"
type input "30.000"
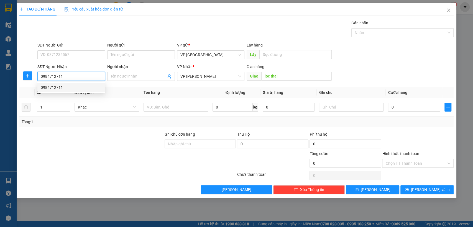
type input "30.000"
type input "0984712711"
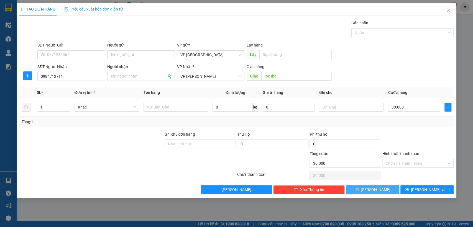
drag, startPoint x: 377, startPoint y: 188, endPoint x: 318, endPoint y: 176, distance: 60.1
click at [374, 187] on span "[PERSON_NAME]" at bounding box center [376, 190] width 30 height 6
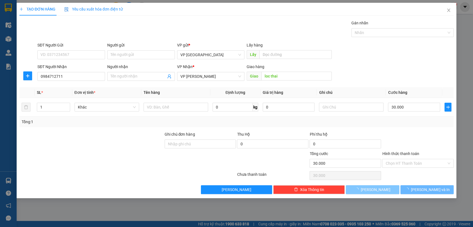
type input "0"
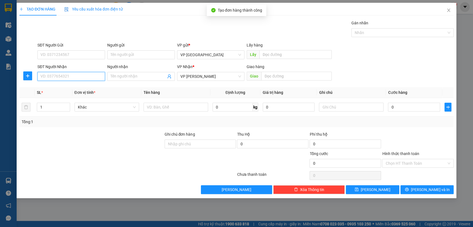
click at [94, 77] on input "SĐT Người Nhận" at bounding box center [71, 76] width 68 height 9
type input "0989984249"
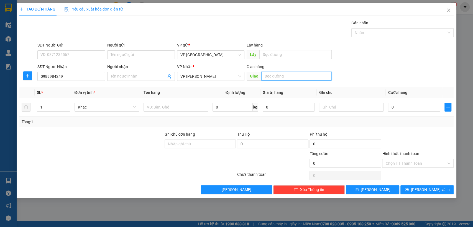
click at [310, 77] on input "text" at bounding box center [296, 76] width 70 height 9
type input "cx lan sinh"
click at [396, 107] on input "0" at bounding box center [414, 107] width 52 height 9
type input "4"
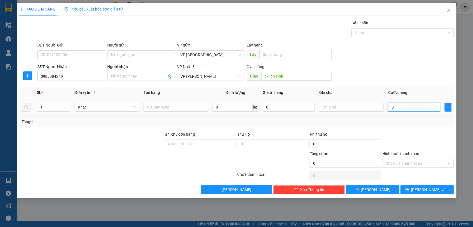
type input "4"
type input "40"
type input "400"
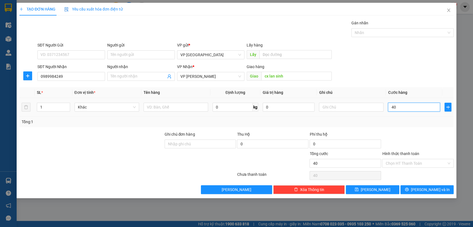
type input "400"
type input "4.000"
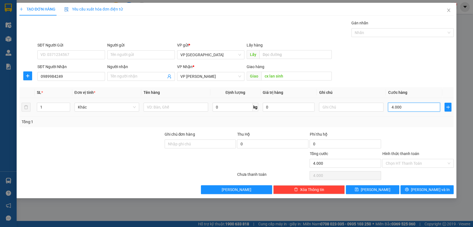
type input "40.000"
type input "400.000"
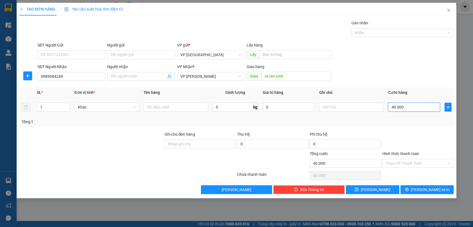
type input "400.000"
type input "40.000"
click at [433, 160] on input "Hình thức thanh toán" at bounding box center [415, 163] width 61 height 8
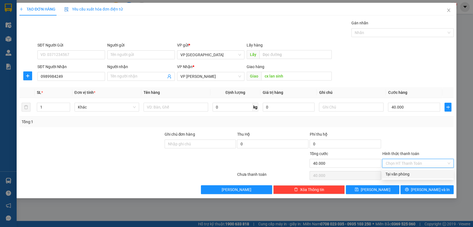
click at [413, 172] on div "Tại văn phòng" at bounding box center [417, 174] width 65 height 6
type input "0"
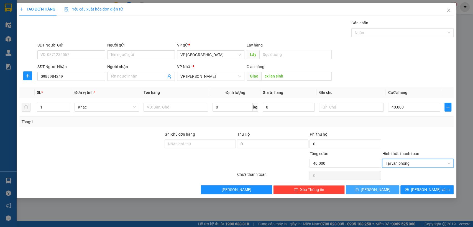
drag, startPoint x: 380, startPoint y: 190, endPoint x: 370, endPoint y: 183, distance: 12.5
click at [380, 190] on button "[PERSON_NAME]" at bounding box center [372, 189] width 53 height 9
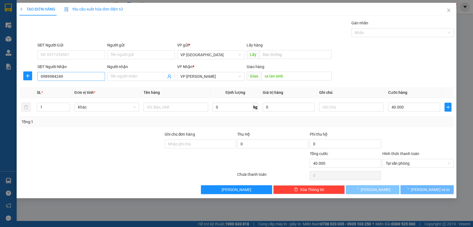
type input "0"
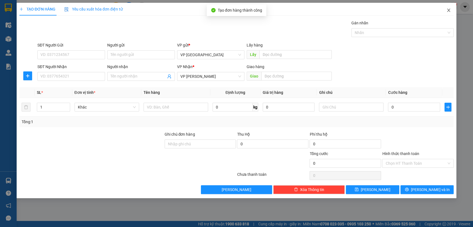
click at [448, 9] on icon "close" at bounding box center [448, 10] width 3 height 3
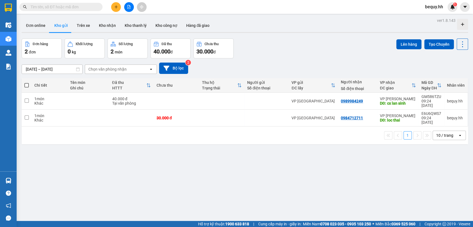
click at [26, 85] on span at bounding box center [26, 85] width 4 height 4
click at [27, 83] on input "checkbox" at bounding box center [27, 83] width 0 height 0
checkbox input "true"
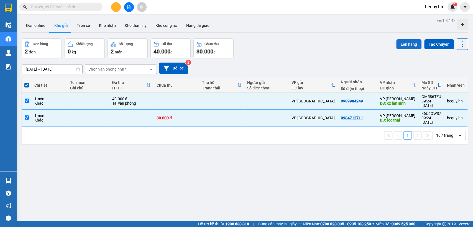
click at [401, 43] on button "Lên hàng" at bounding box center [408, 44] width 25 height 10
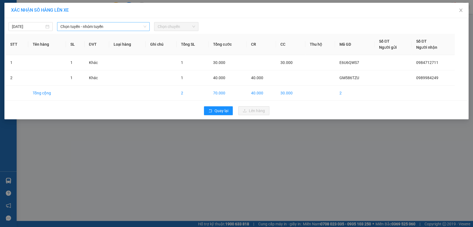
click at [117, 25] on span "Chọn tuyến - nhóm tuyến" at bounding box center [103, 26] width 86 height 8
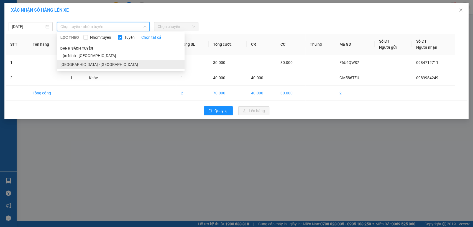
click at [91, 65] on li "[GEOGRAPHIC_DATA] - [GEOGRAPHIC_DATA]" at bounding box center [120, 64] width 127 height 9
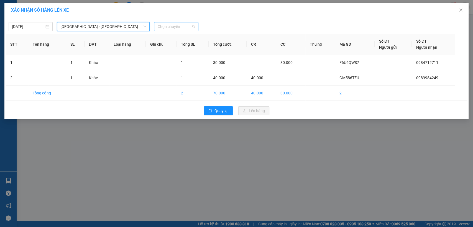
click at [165, 27] on span "Chọn chuyến" at bounding box center [175, 26] width 37 height 8
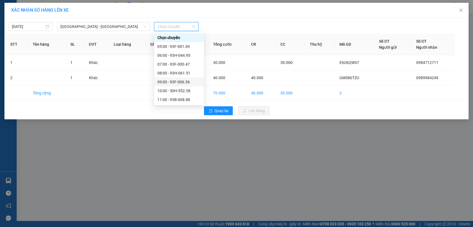
click at [167, 83] on div "09:00 - 93F-006.36" at bounding box center [178, 82] width 43 height 6
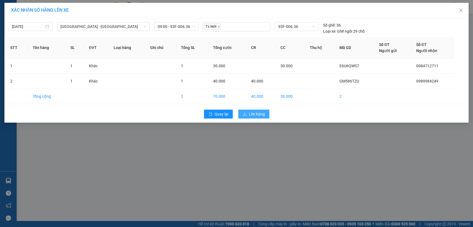
click at [258, 111] on span "Lên hàng" at bounding box center [257, 114] width 16 height 6
